Goal: Task Accomplishment & Management: Use online tool/utility

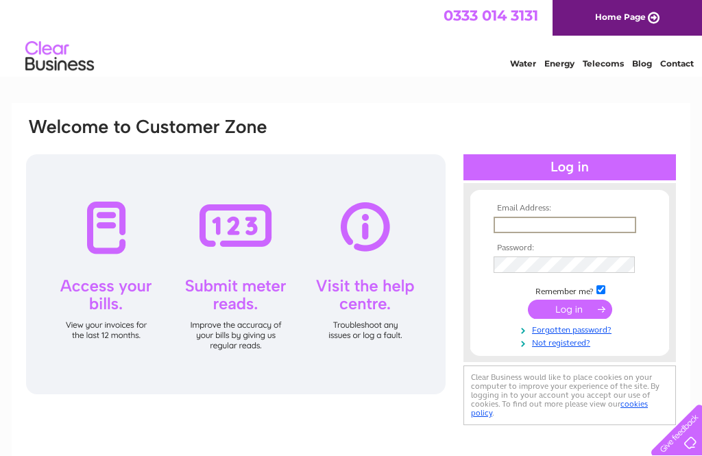
type input "eandmbridgewater@gmail.com"
click at [569, 310] on input "submit" at bounding box center [570, 308] width 84 height 19
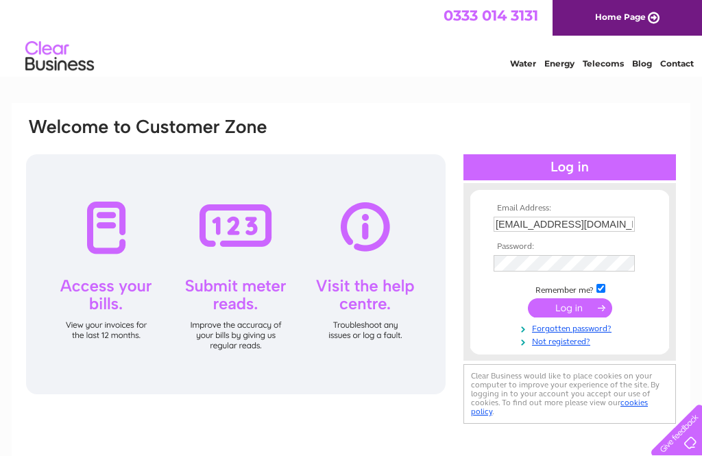
click at [568, 307] on input "submit" at bounding box center [570, 307] width 84 height 19
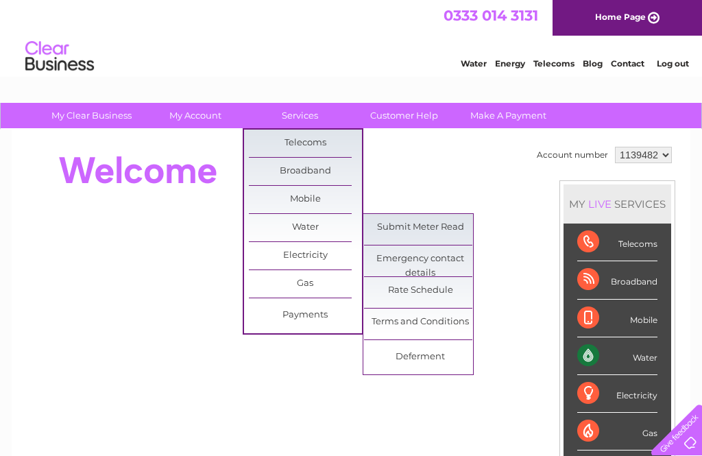
click at [428, 230] on link "Submit Meter Read" at bounding box center [420, 227] width 113 height 27
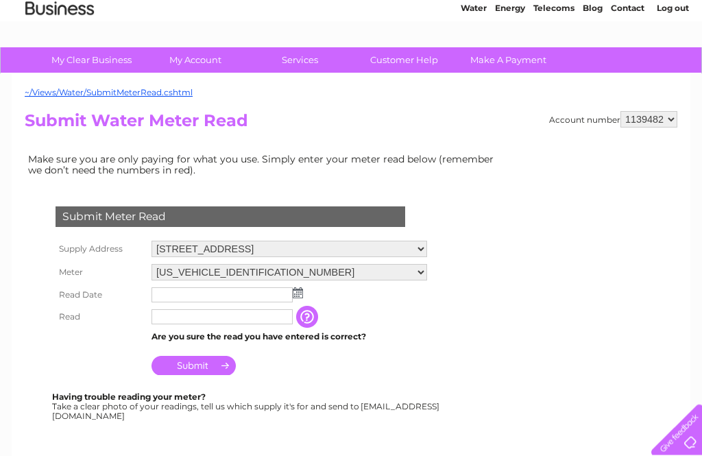
scroll to position [55, 0]
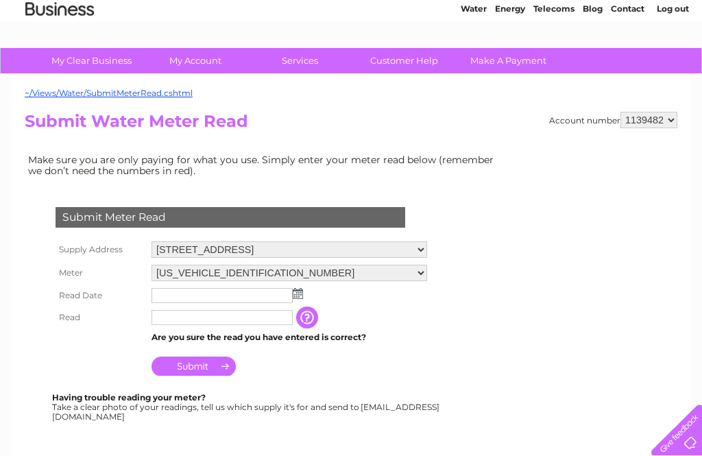
click at [421, 280] on select "[US_VEHICLE_IDENTIFICATION_NUMBER] [US_VEHICLE_IDENTIFICATION_NUMBER]" at bounding box center [288, 272] width 275 height 16
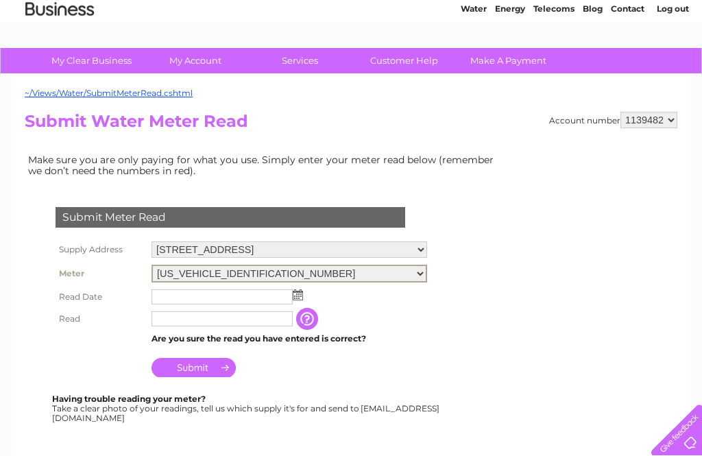
select select "403055"
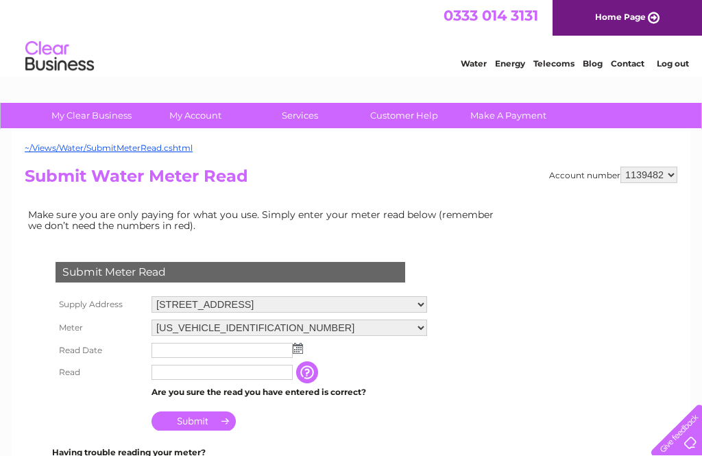
click at [300, 354] on img at bounding box center [298, 348] width 10 height 11
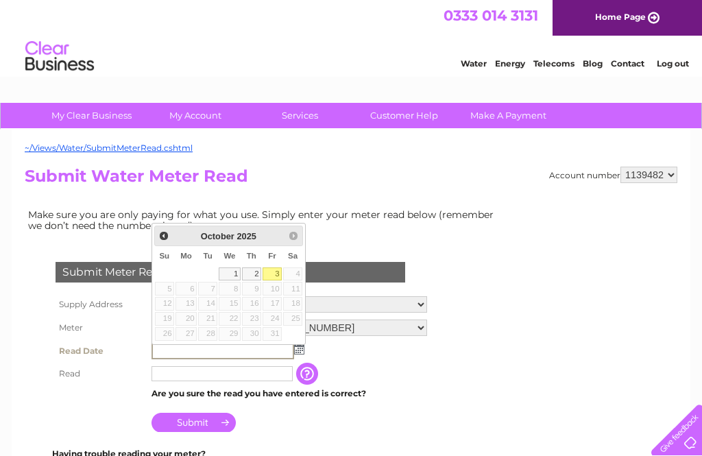
click at [280, 272] on link "3" at bounding box center [271, 274] width 19 height 14
type input "2025/10/03"
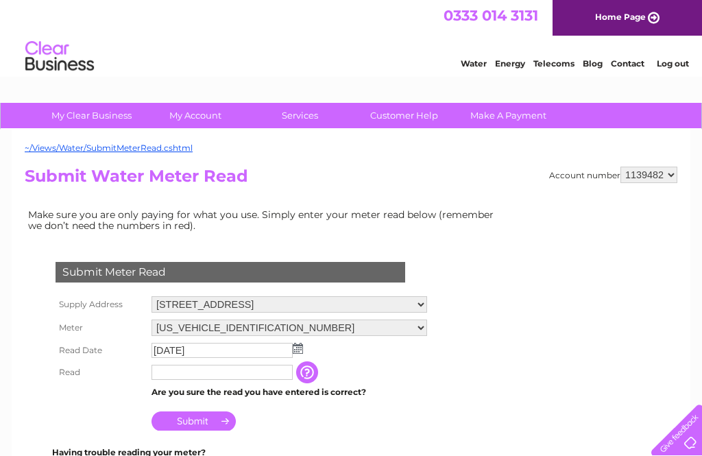
click at [177, 380] on input "text" at bounding box center [221, 371] width 141 height 15
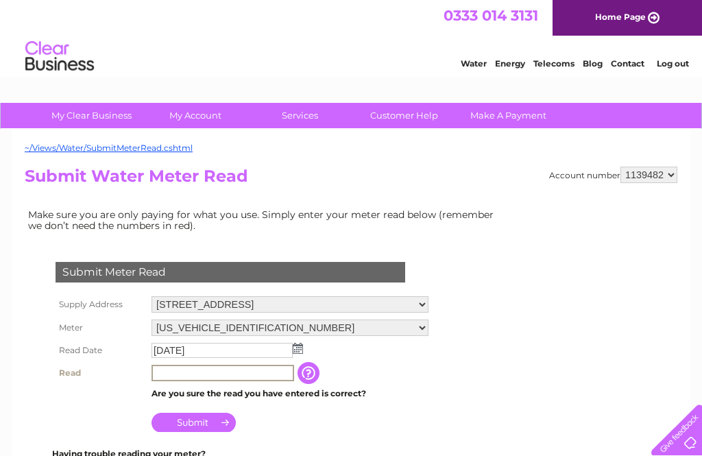
scroll to position [8, 0]
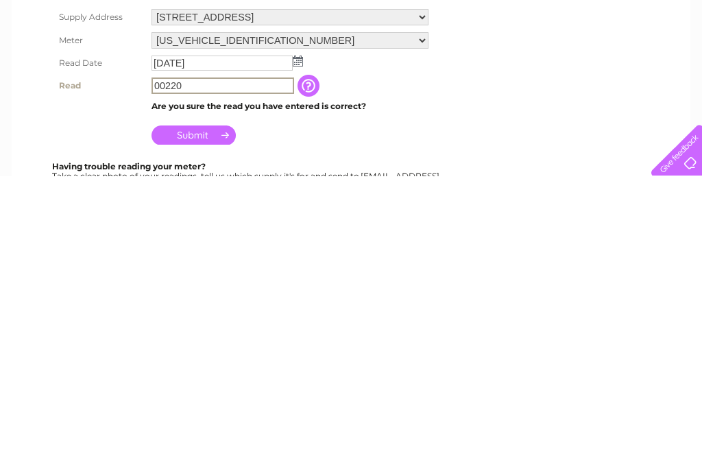
type input "00220"
click at [208, 405] on input "Submit" at bounding box center [193, 414] width 84 height 19
